Goal: Use online tool/utility: Utilize a website feature to perform a specific function

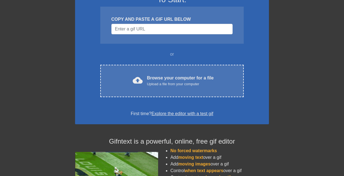
scroll to position [55, 0]
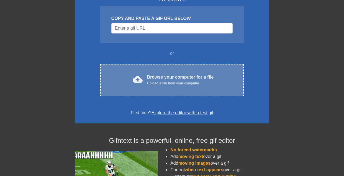
click at [137, 89] on div "cloud_upload Browse your computer for a file Upload a file from your computer C…" at bounding box center [171, 80] width 143 height 32
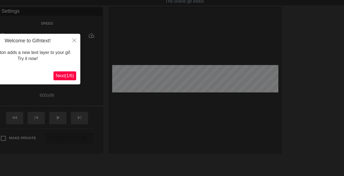
scroll to position [14, 0]
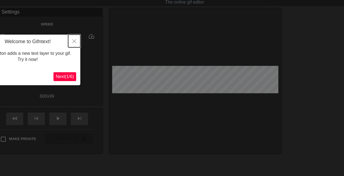
click at [73, 42] on icon "Close" at bounding box center [74, 41] width 4 height 4
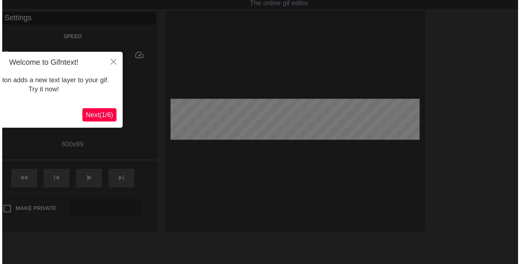
scroll to position [0, 0]
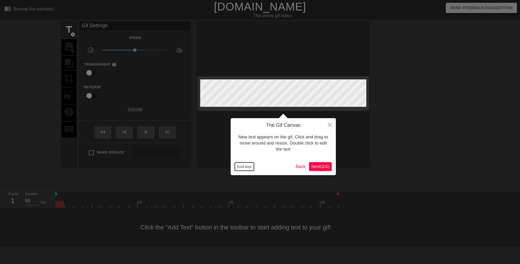
click at [239, 167] on button "End tour" at bounding box center [244, 167] width 19 height 8
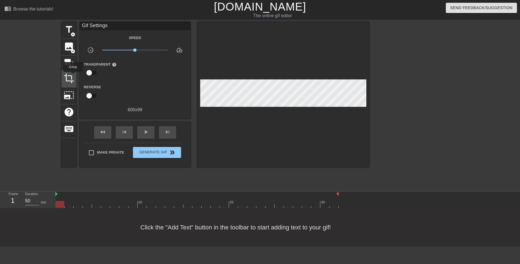
click at [73, 76] on span "crop" at bounding box center [69, 78] width 11 height 11
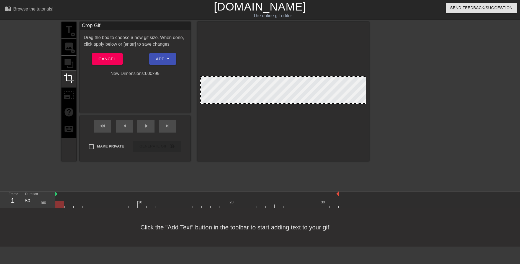
click at [75, 62] on div "title add_circle image add_circle crop photo_size_select_large help keyboard" at bounding box center [68, 91] width 15 height 139
click at [97, 56] on button "Cancel" at bounding box center [107, 59] width 31 height 12
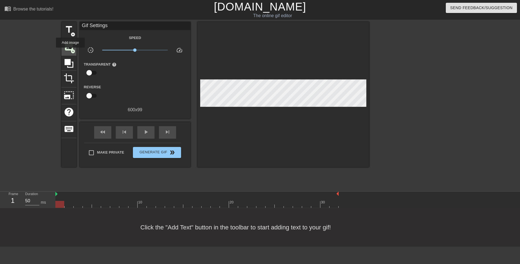
click at [71, 52] on span "add_circle" at bounding box center [73, 51] width 5 height 5
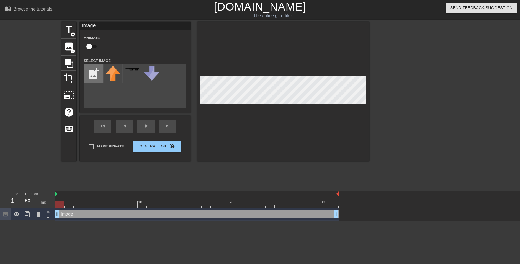
click at [87, 74] on input "file" at bounding box center [93, 73] width 19 height 19
type input "C:\fakepath\IMG_8268(1).png"
click at [120, 75] on div at bounding box center [112, 73] width 19 height 19
click at [344, 117] on div at bounding box center [283, 91] width 172 height 139
click at [344, 118] on div at bounding box center [283, 91] width 172 height 139
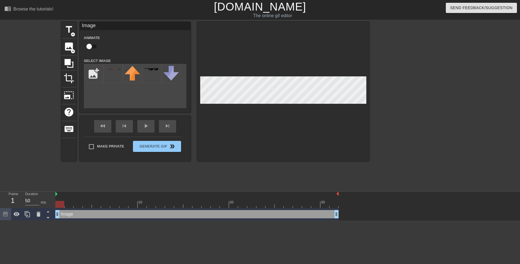
click at [88, 46] on input "checkbox" at bounding box center [89, 46] width 32 height 11
click at [88, 46] on input "checkbox" at bounding box center [95, 46] width 32 height 11
checkbox input "false"
click at [14, 176] on icon at bounding box center [17, 214] width 6 height 4
click at [14, 176] on icon at bounding box center [17, 214] width 6 height 5
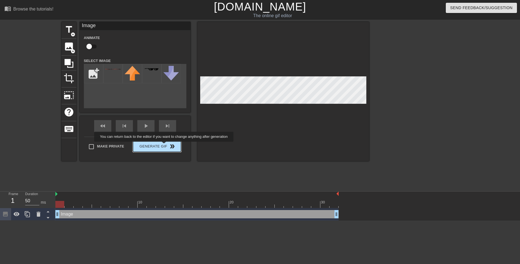
click at [165, 145] on div "Make Private Generate Gif double_arrow" at bounding box center [132, 148] width 97 height 22
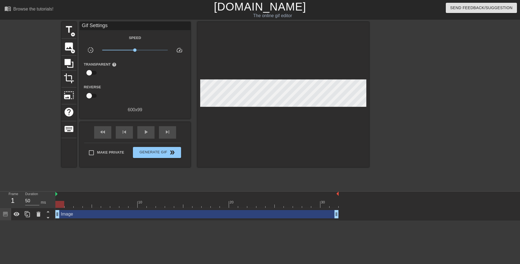
click at [88, 72] on input "checkbox" at bounding box center [89, 73] width 32 height 11
checkbox input "true"
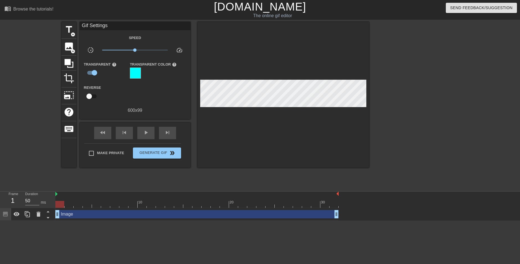
click at [133, 74] on div at bounding box center [135, 73] width 11 height 11
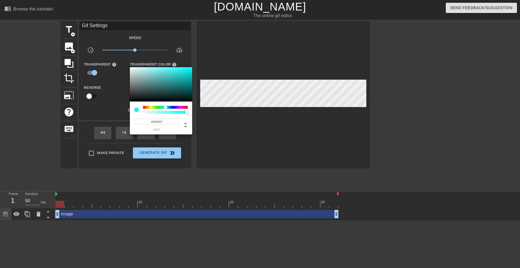
type input "0"
drag, startPoint x: 145, startPoint y: 113, endPoint x: 129, endPoint y: 114, distance: 16.1
click at [129, 114] on div "0 r 255 g 255 b 0 a" at bounding box center [260, 134] width 520 height 268
click at [183, 145] on div at bounding box center [260, 134] width 520 height 268
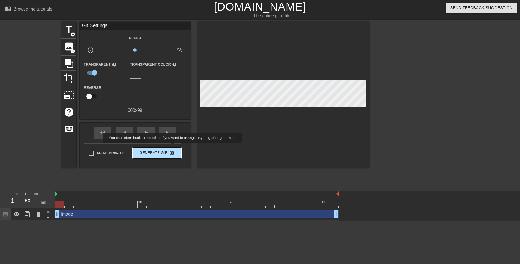
click at [173, 148] on button "Generate Gif double_arrow" at bounding box center [157, 153] width 48 height 11
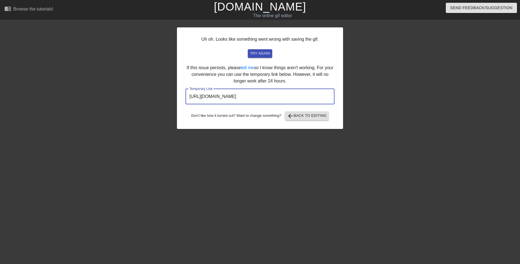
click at [318, 95] on input "[URL][DOMAIN_NAME]" at bounding box center [260, 97] width 149 height 16
drag, startPoint x: 318, startPoint y: 95, endPoint x: 104, endPoint y: 100, distance: 214.7
click at [104, 100] on div "Uh oh. Looks like something went wrong with saving the gif. try again If this i…" at bounding box center [260, 105] width 520 height 166
